Goal: Information Seeking & Learning: Learn about a topic

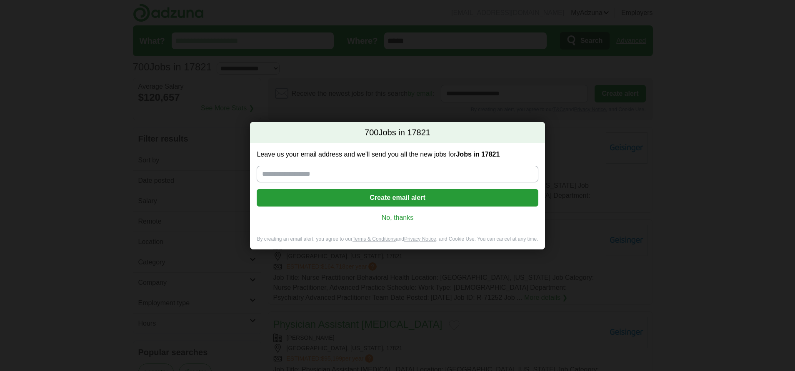
click at [402, 219] on link "No, thanks" at bounding box center [397, 217] width 268 height 9
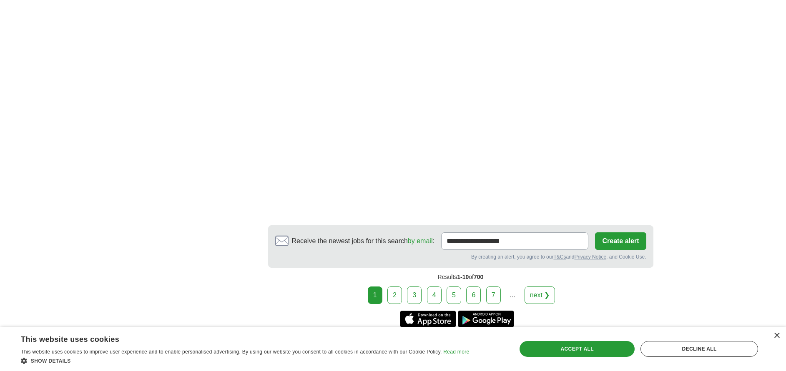
scroll to position [1500, 0]
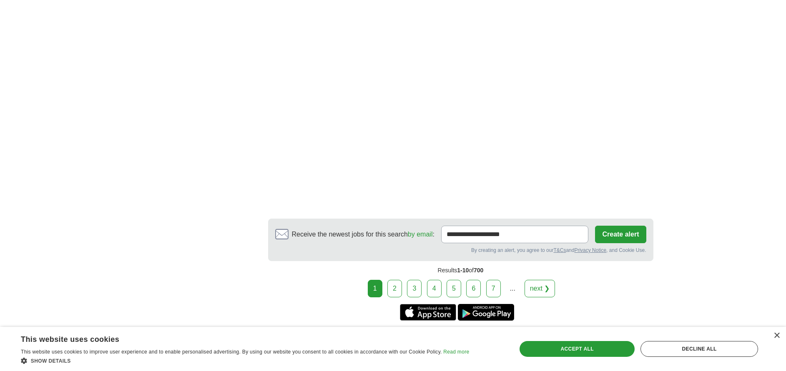
click at [398, 280] on link "2" at bounding box center [394, 289] width 15 height 18
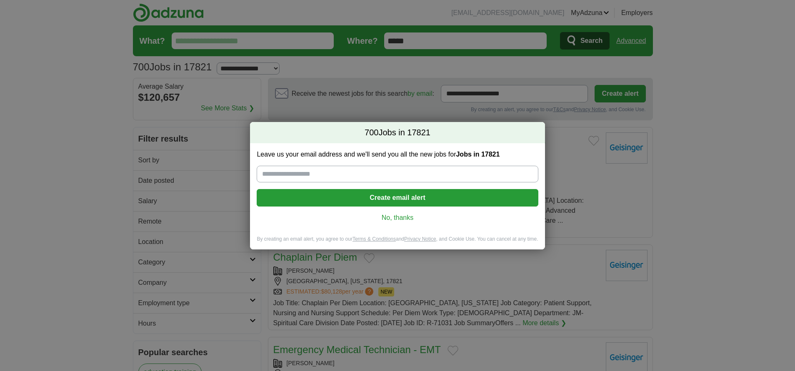
click at [395, 222] on link "No, thanks" at bounding box center [397, 217] width 268 height 9
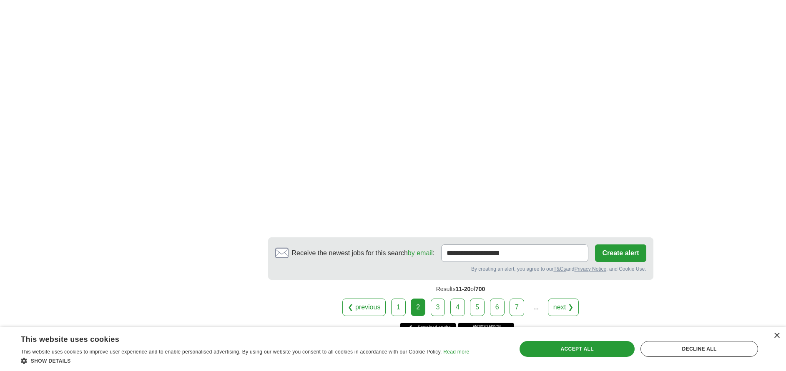
scroll to position [1475, 0]
click at [438, 298] on link "3" at bounding box center [437, 307] width 15 height 18
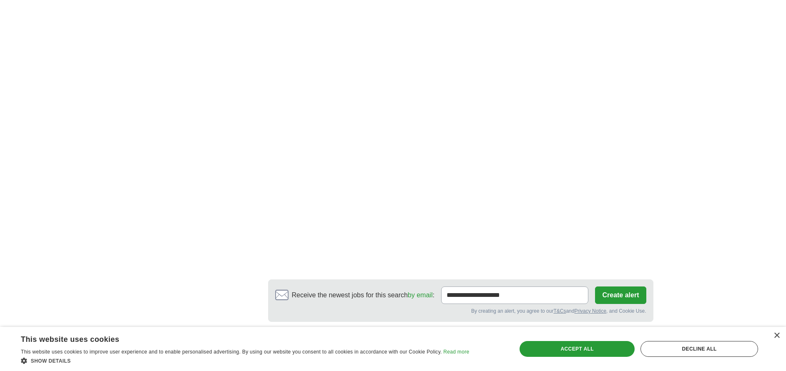
scroll to position [1466, 0]
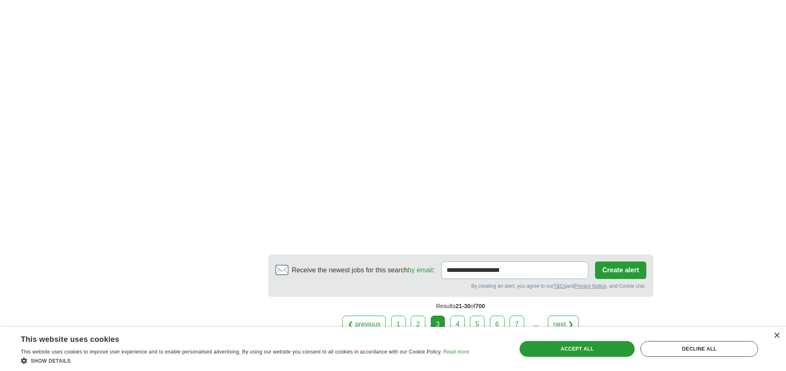
click at [461, 316] on link "4" at bounding box center [457, 325] width 15 height 18
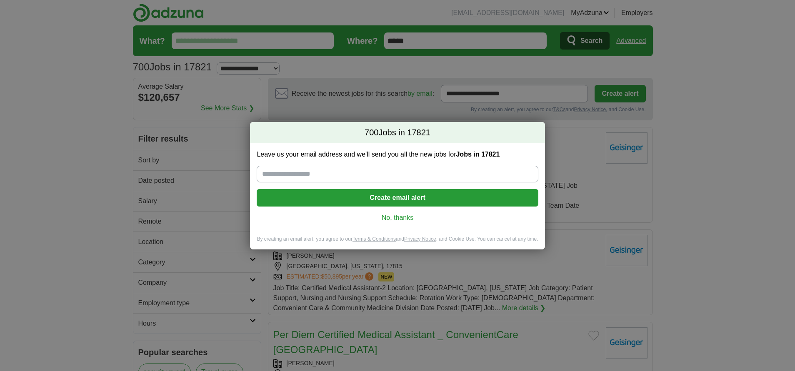
click at [403, 219] on link "No, thanks" at bounding box center [397, 217] width 268 height 9
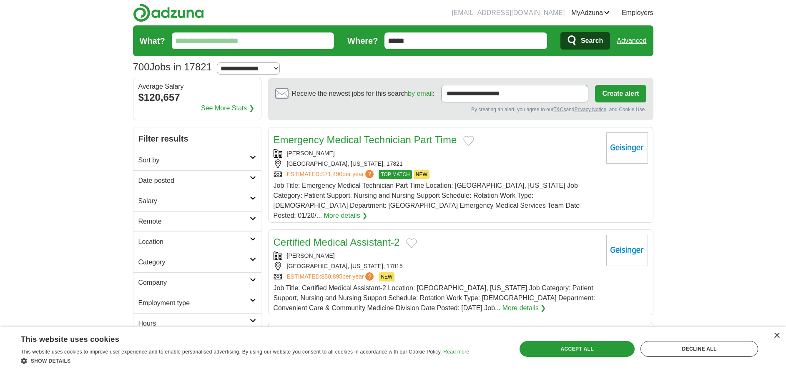
click at [230, 165] on h2 "Sort by" at bounding box center [193, 160] width 111 height 10
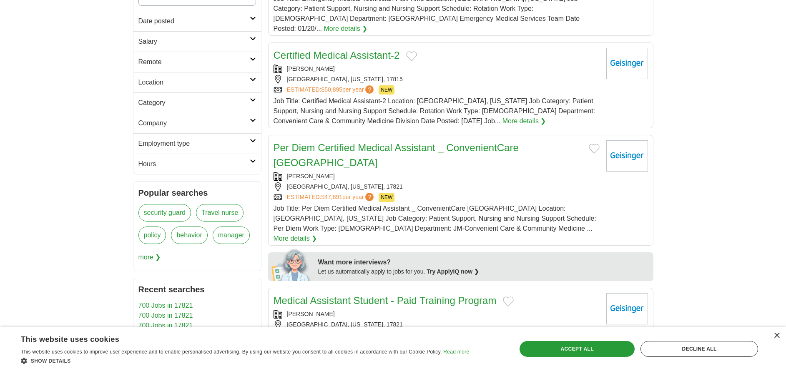
scroll to position [205, 0]
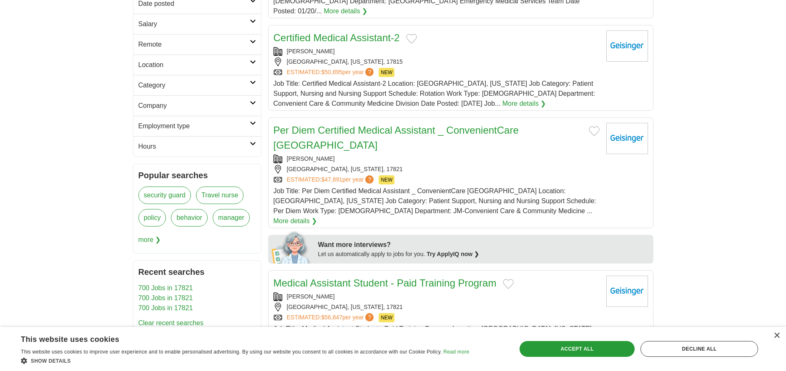
click at [239, 118] on link "Employment type" at bounding box center [197, 126] width 128 height 20
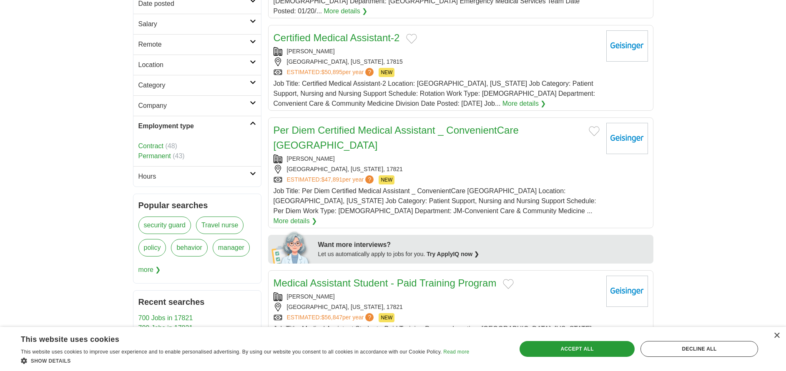
click at [250, 124] on icon at bounding box center [253, 123] width 6 height 4
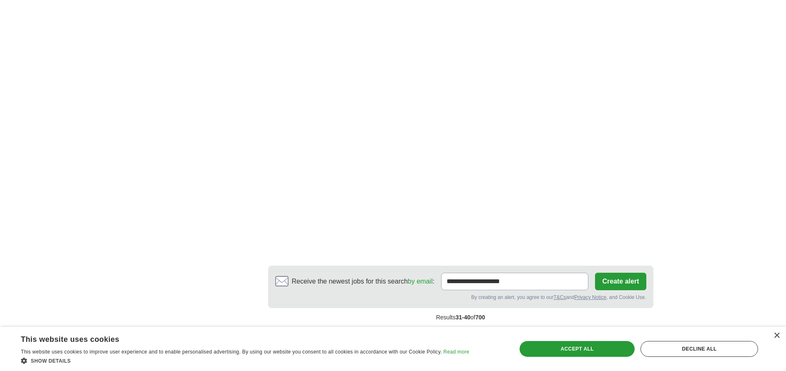
scroll to position [1452, 0]
click at [570, 328] on link "next ❯" at bounding box center [563, 337] width 31 height 18
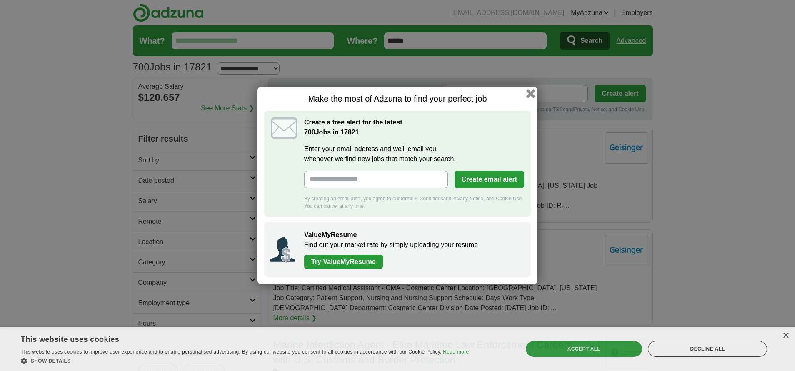
click at [531, 97] on button "button" at bounding box center [530, 93] width 9 height 9
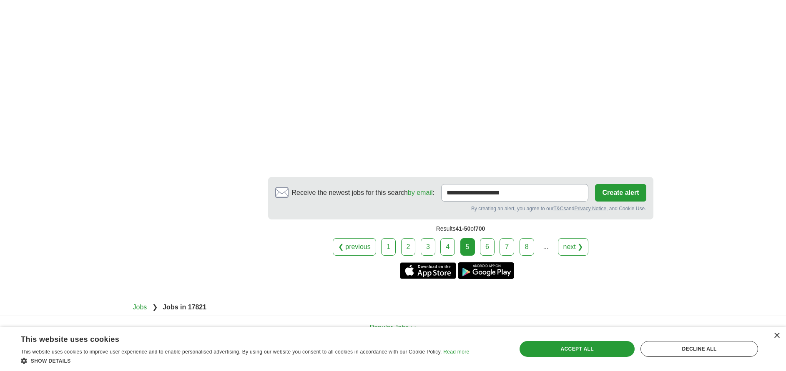
scroll to position [1594, 0]
click at [489, 238] on link "6" at bounding box center [487, 247] width 15 height 18
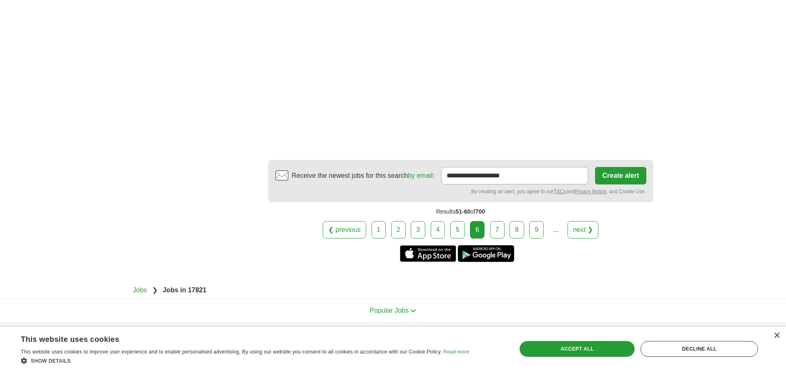
scroll to position [1530, 0]
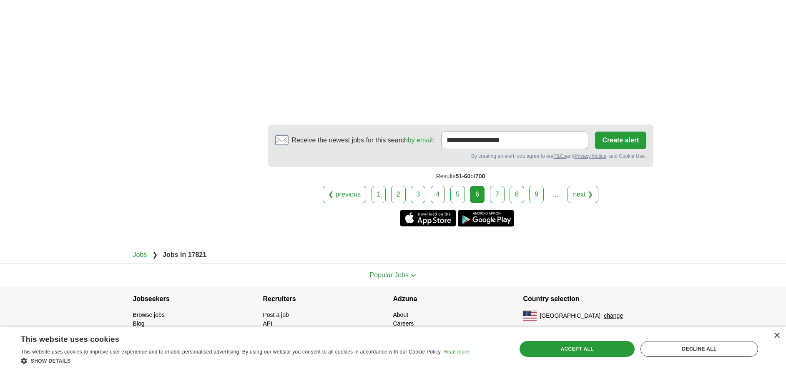
click at [496, 201] on link "7" at bounding box center [497, 195] width 15 height 18
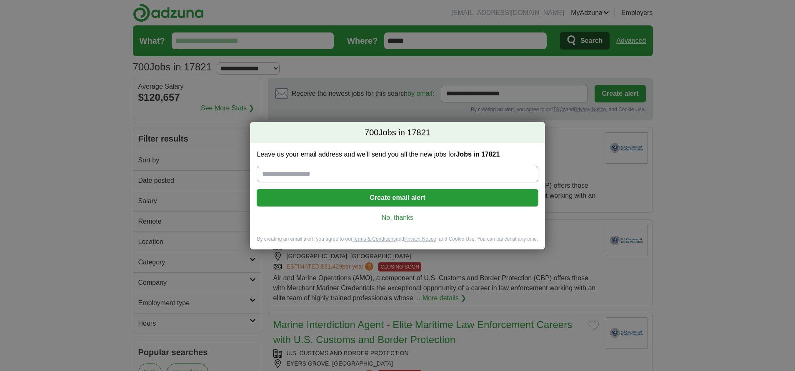
click at [403, 215] on link "No, thanks" at bounding box center [397, 217] width 268 height 9
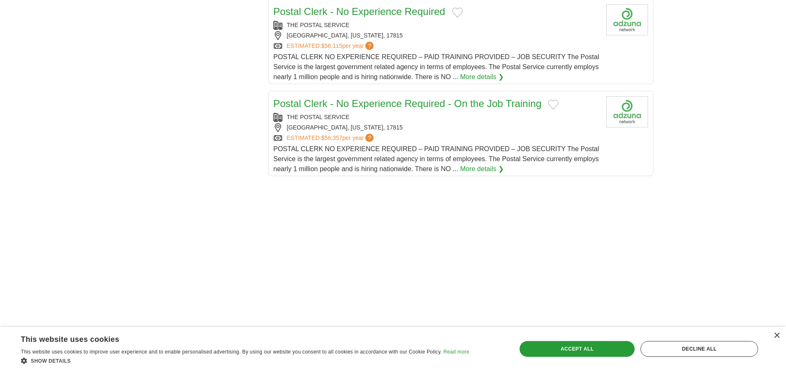
scroll to position [971, 0]
